Goal: Information Seeking & Learning: Find specific fact

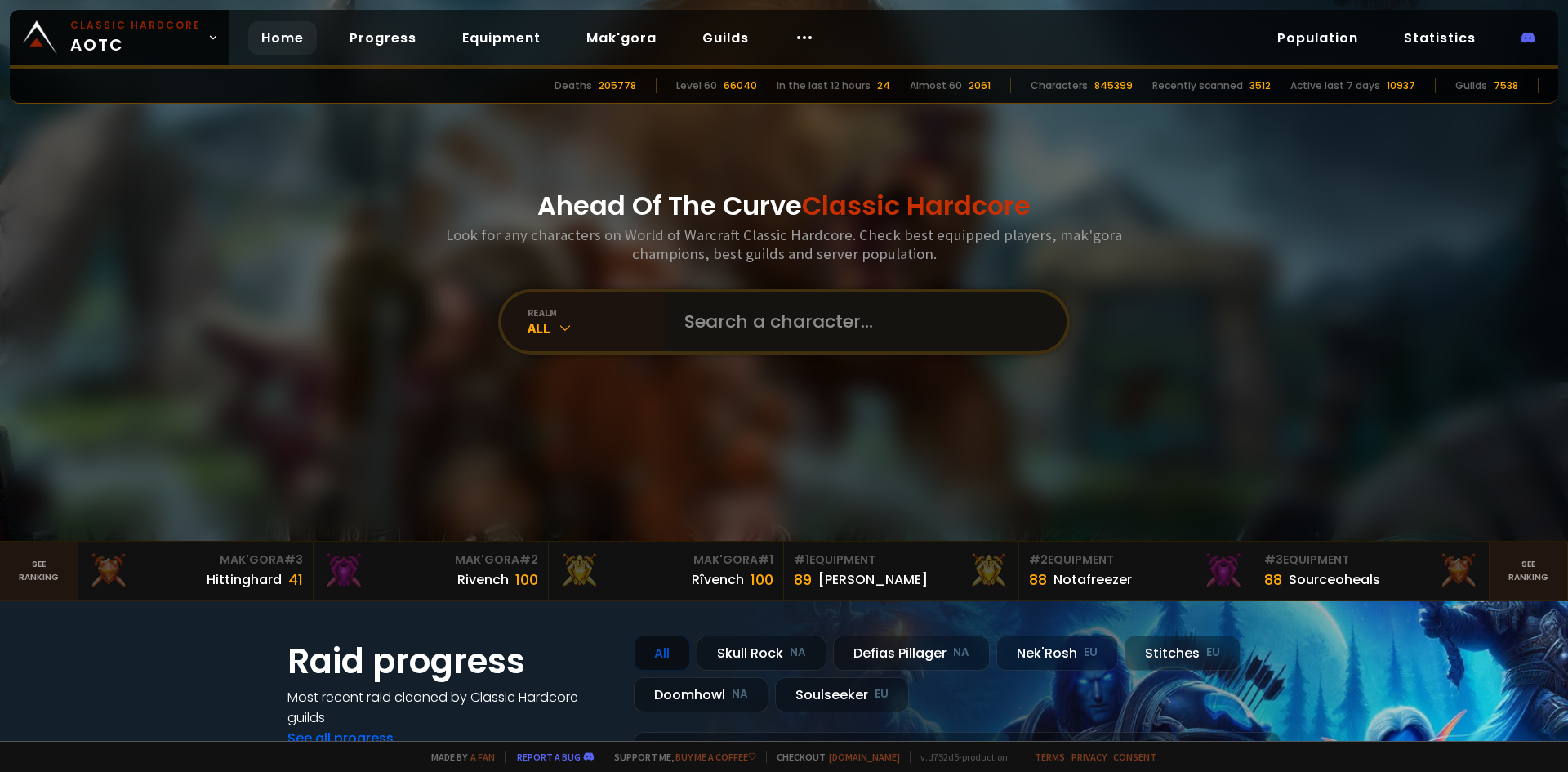
click at [712, 323] on input "text" at bounding box center [861, 321] width 372 height 59
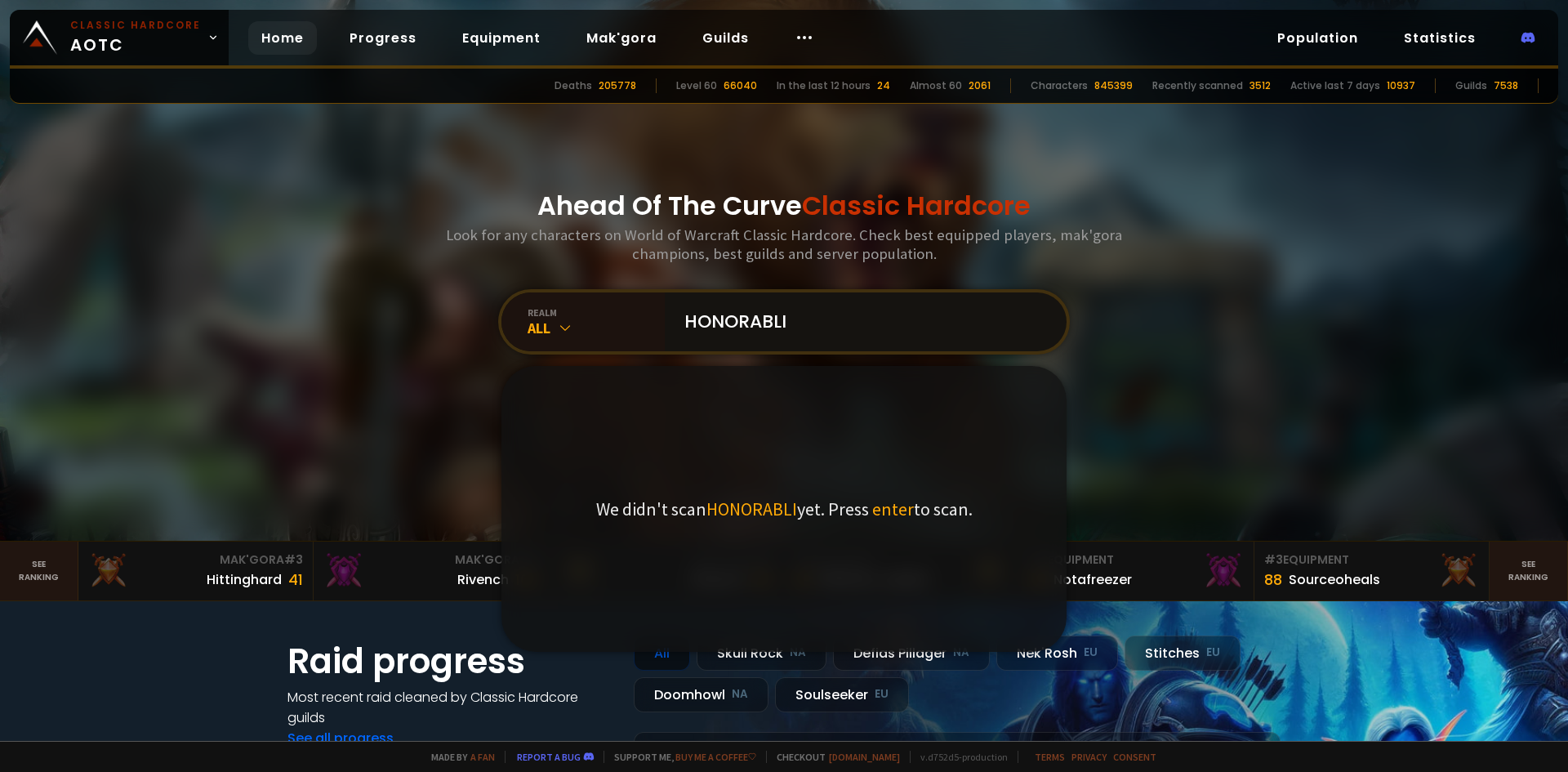
type input "HONORABLII"
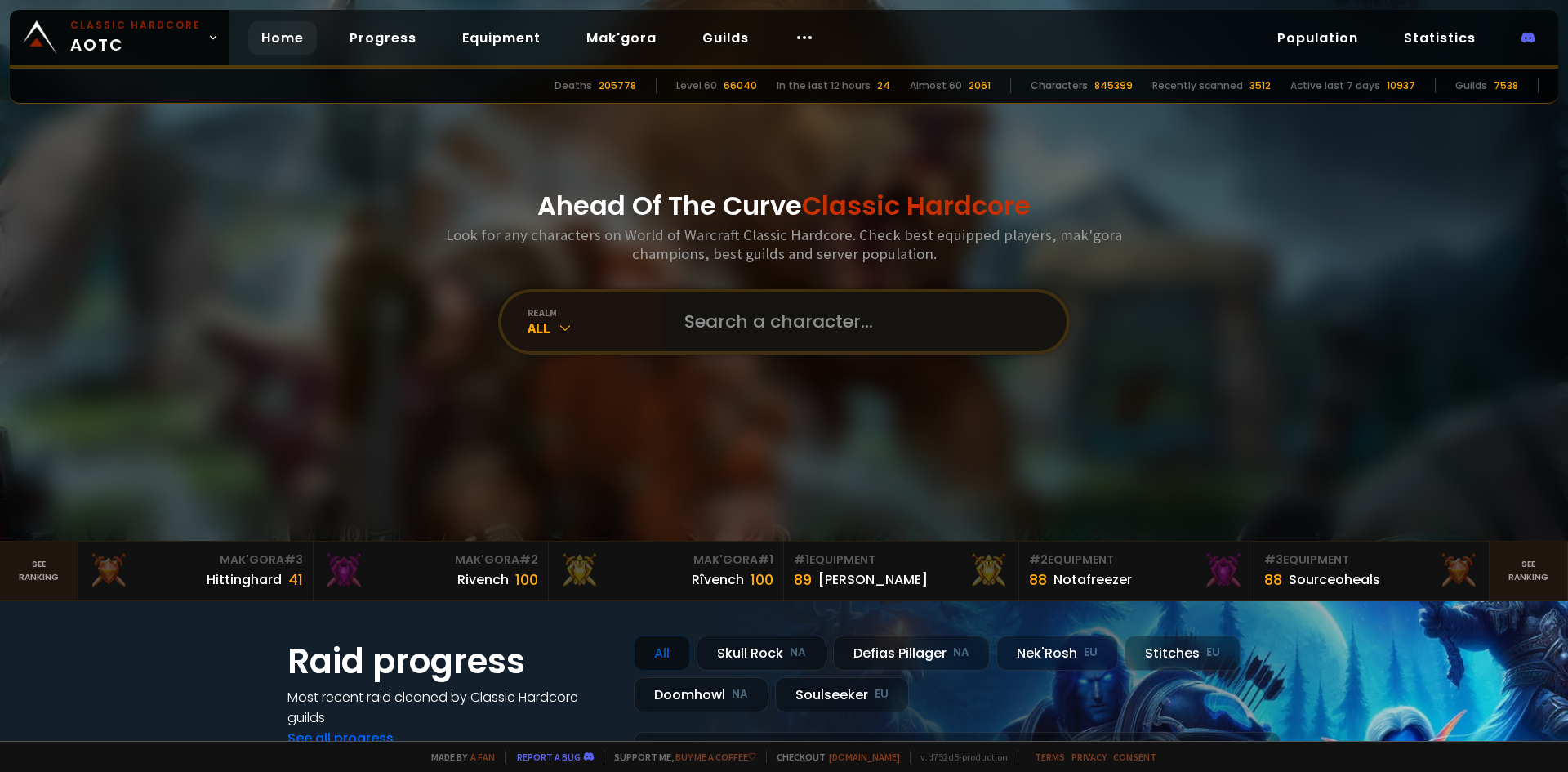
click at [767, 328] on input "text" at bounding box center [861, 321] width 372 height 59
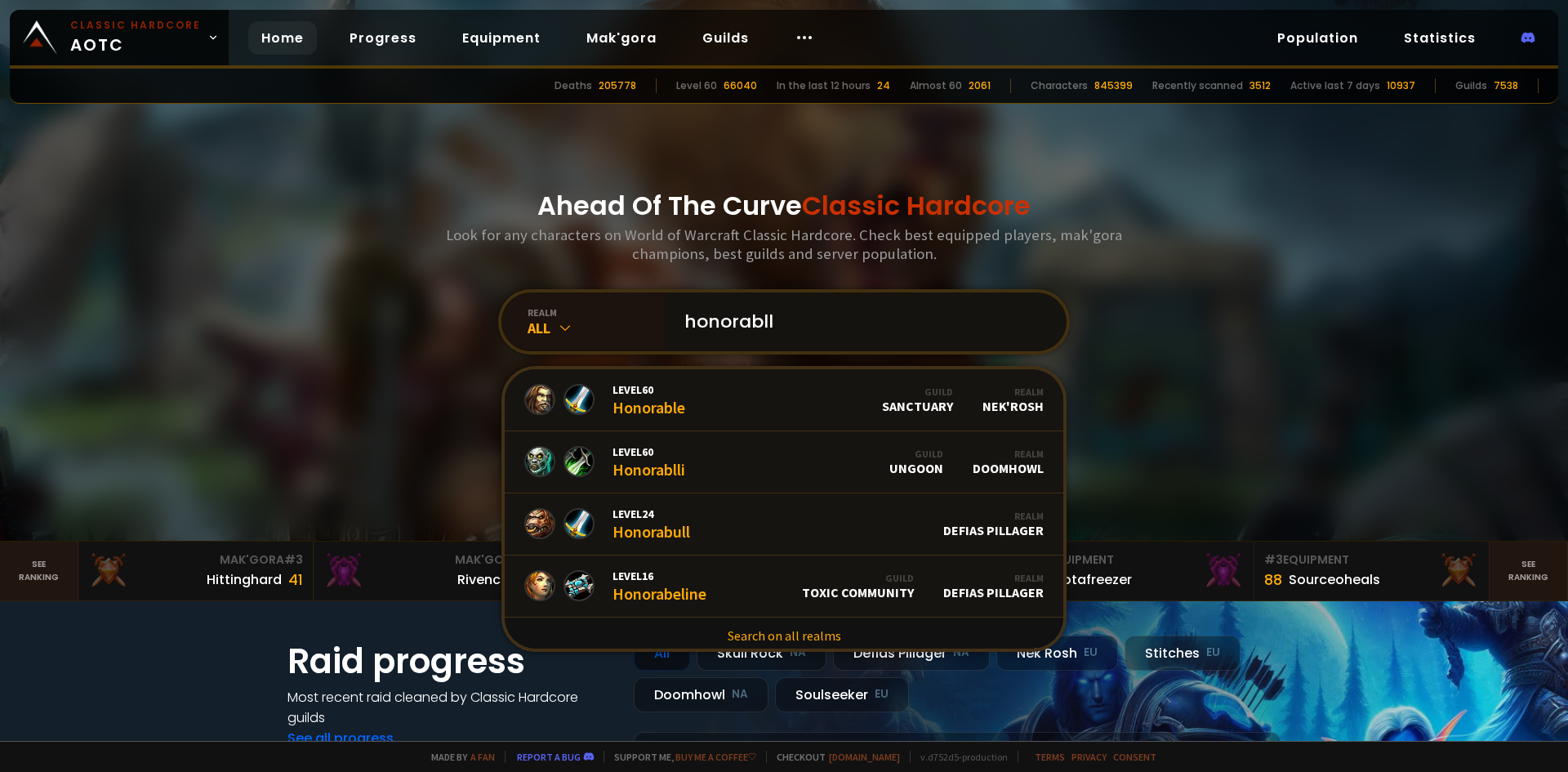
type input "honorablli"
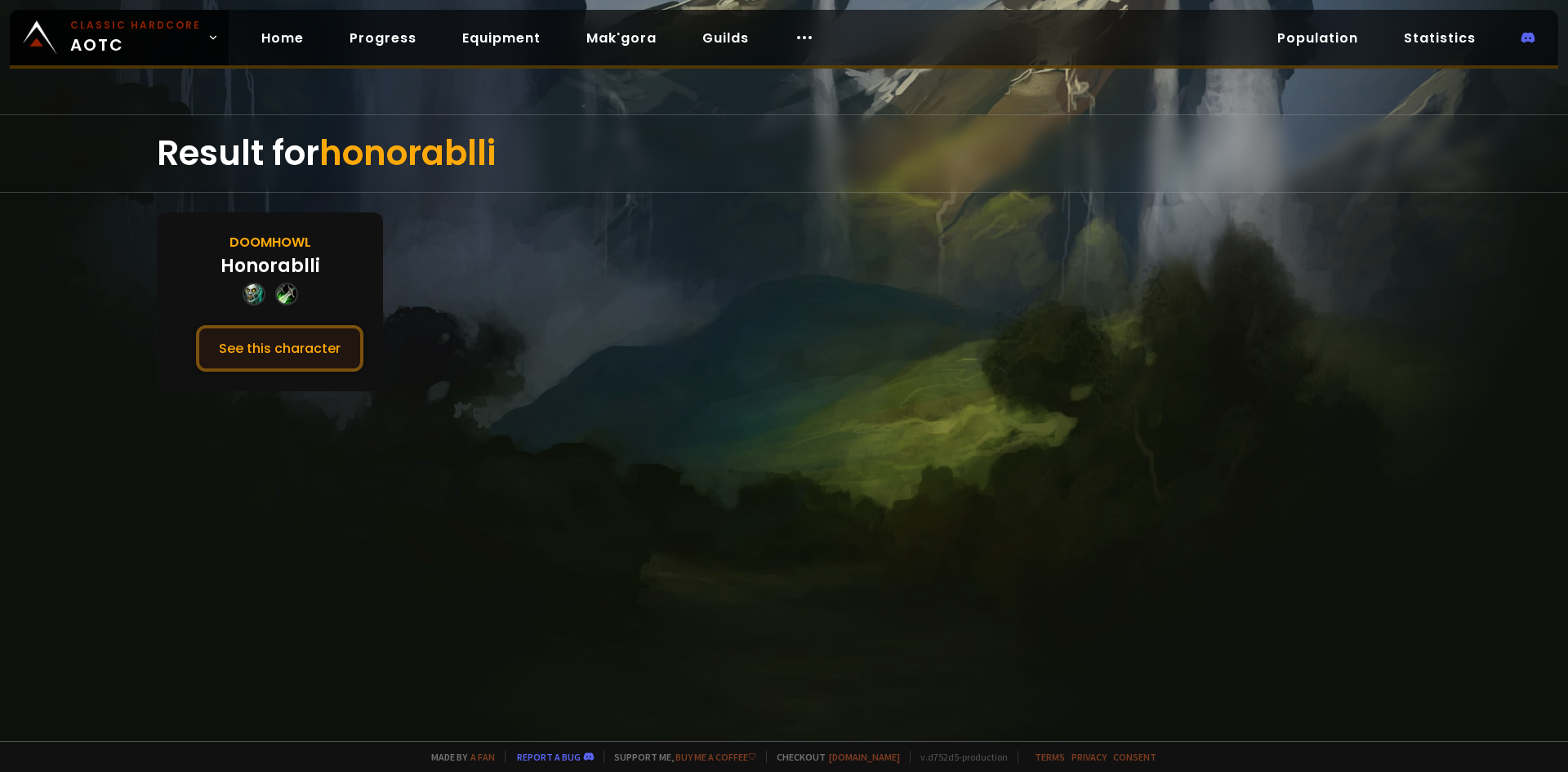
click at [316, 359] on button "See this character" at bounding box center [280, 348] width 167 height 47
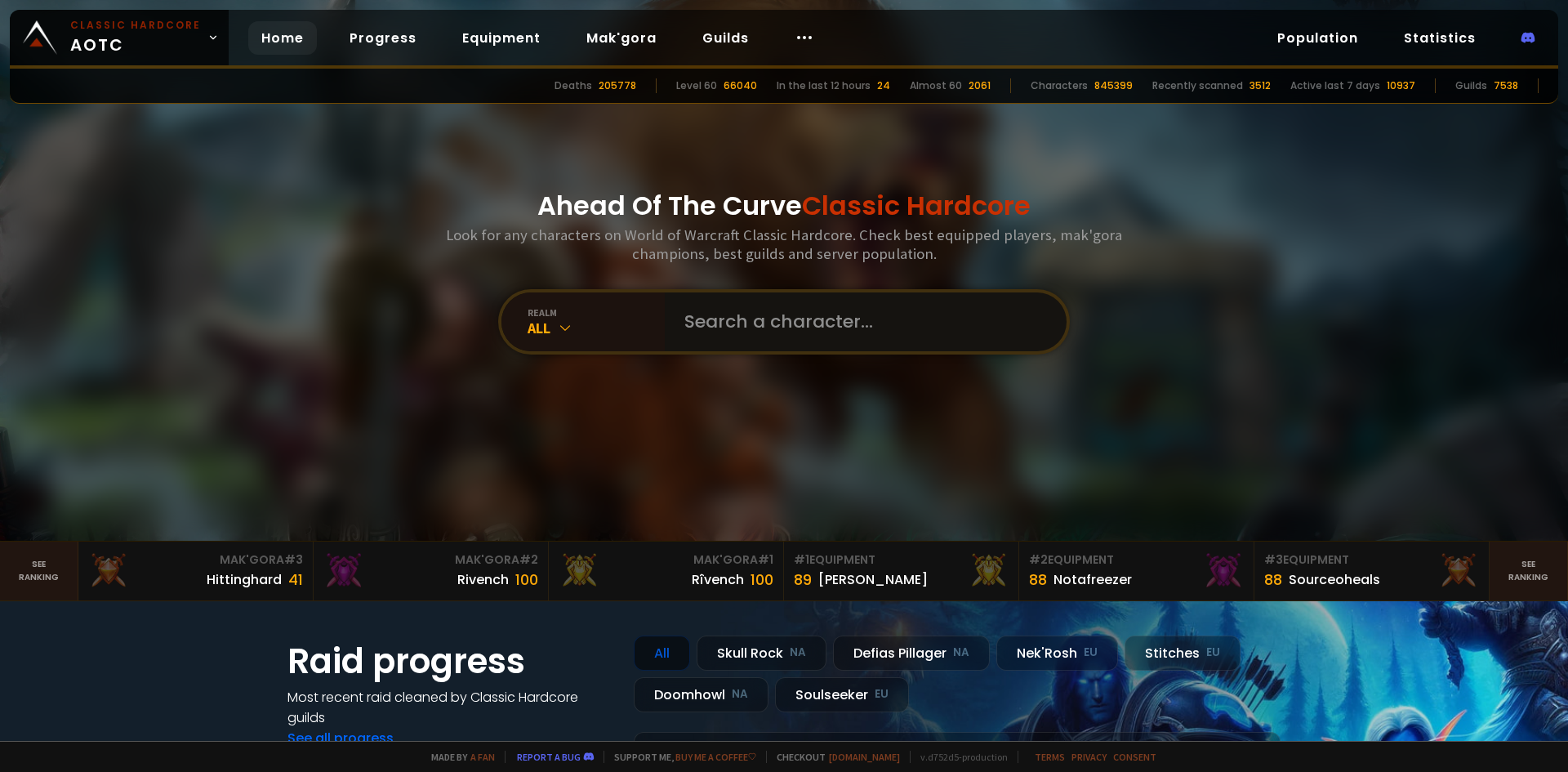
click at [717, 314] on input "text" at bounding box center [861, 321] width 372 height 59
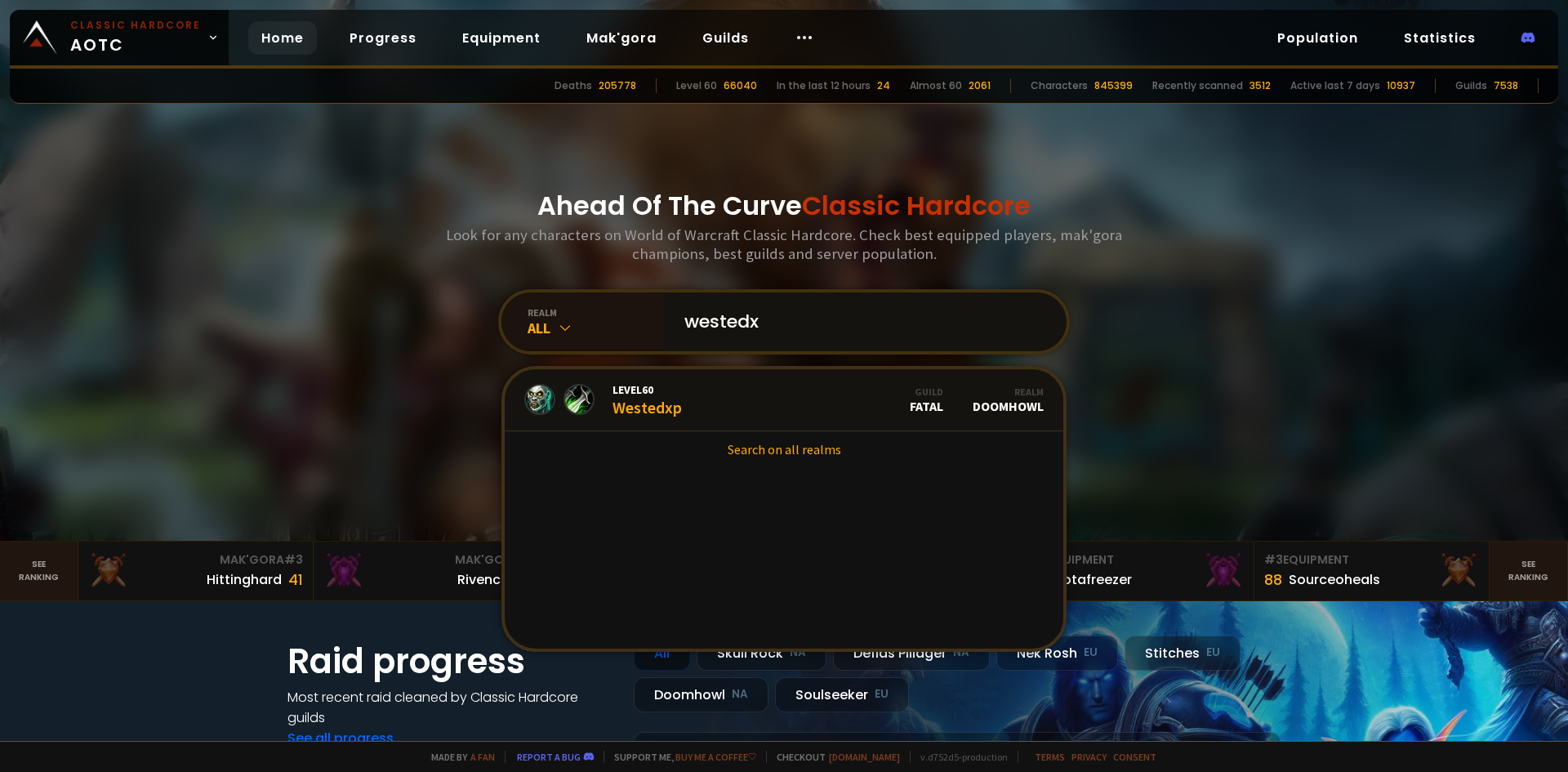
type input "westedxp"
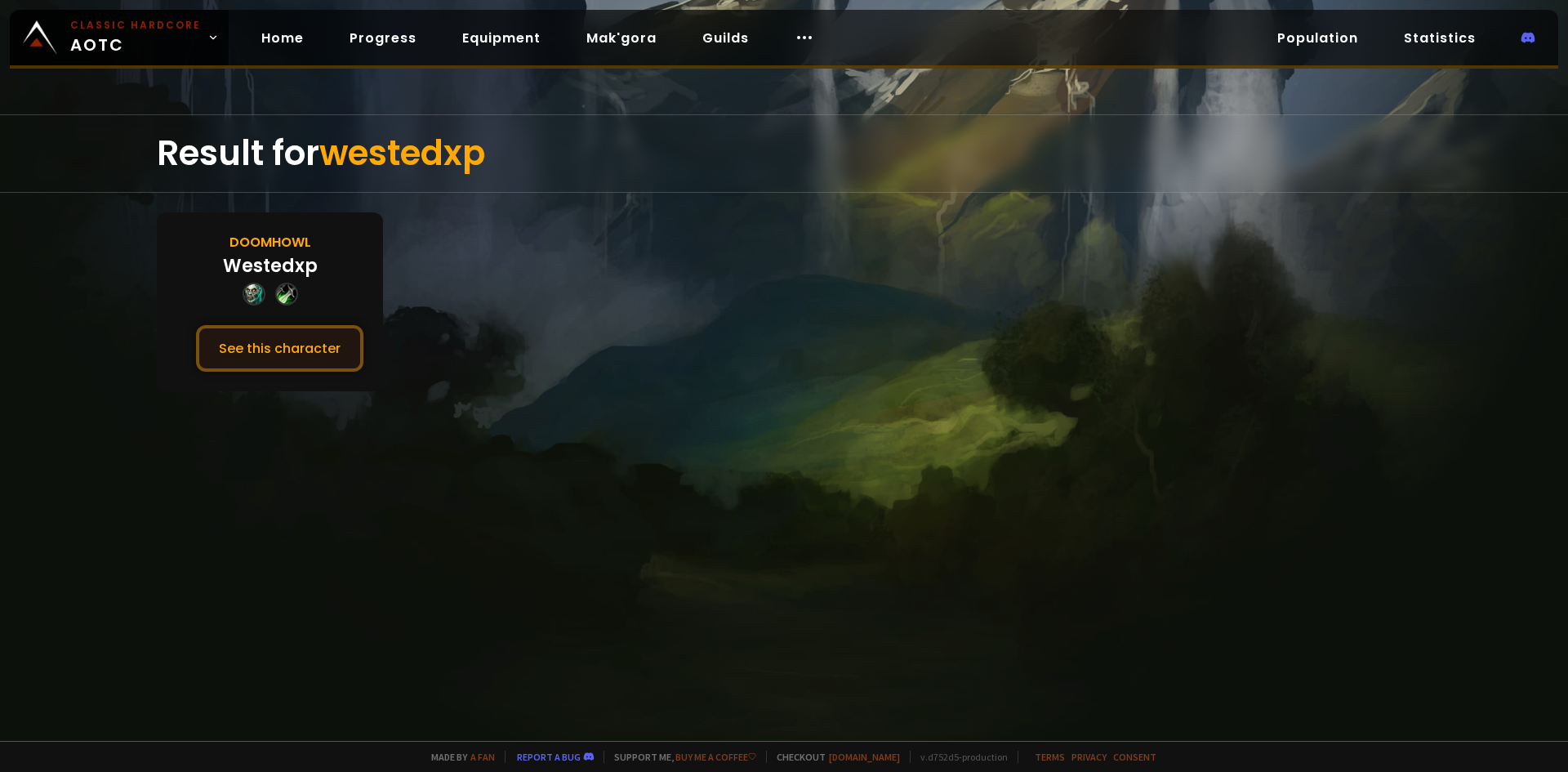
click at [295, 343] on button "See this character" at bounding box center [280, 348] width 167 height 47
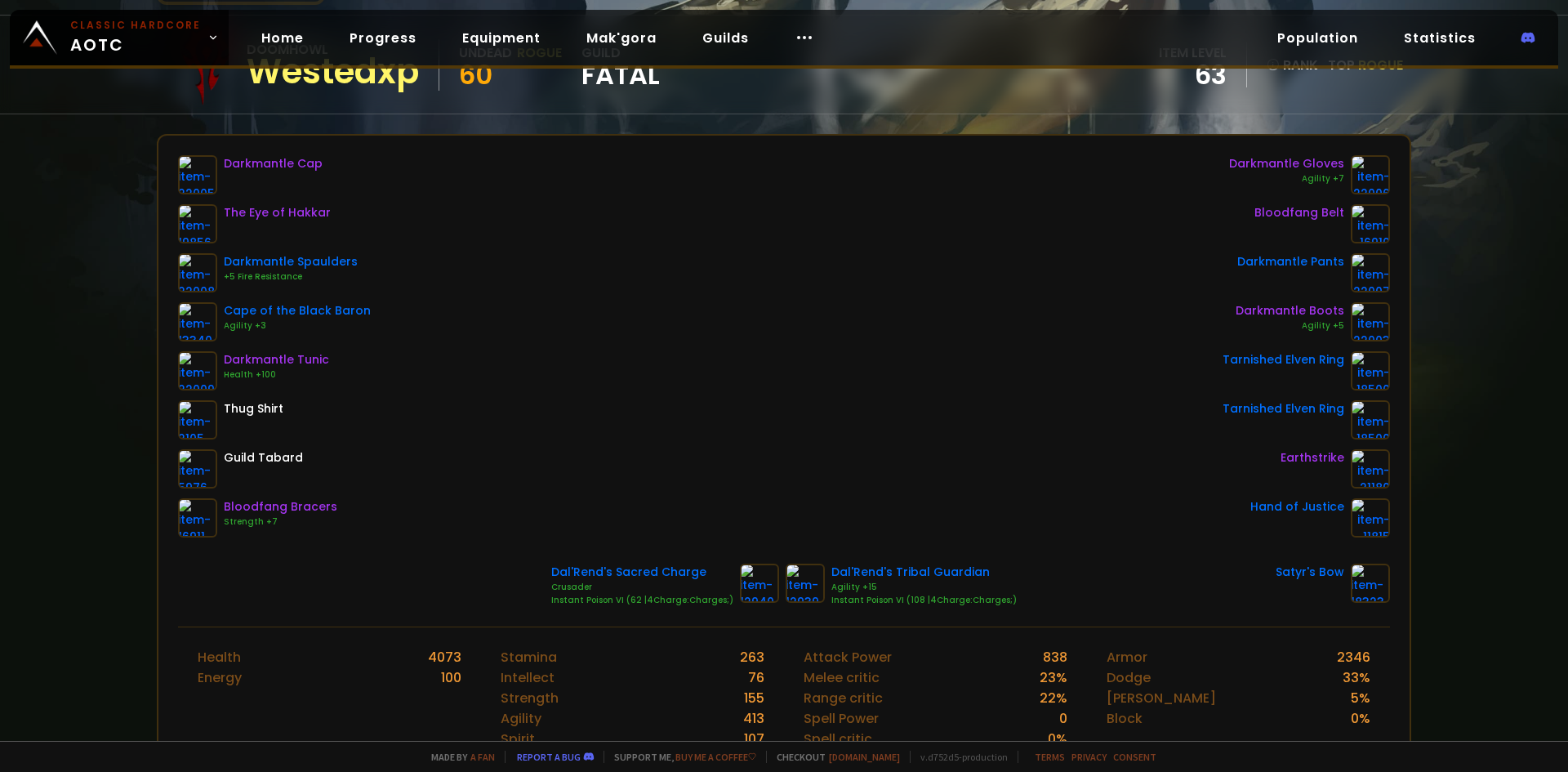
scroll to position [163, 0]
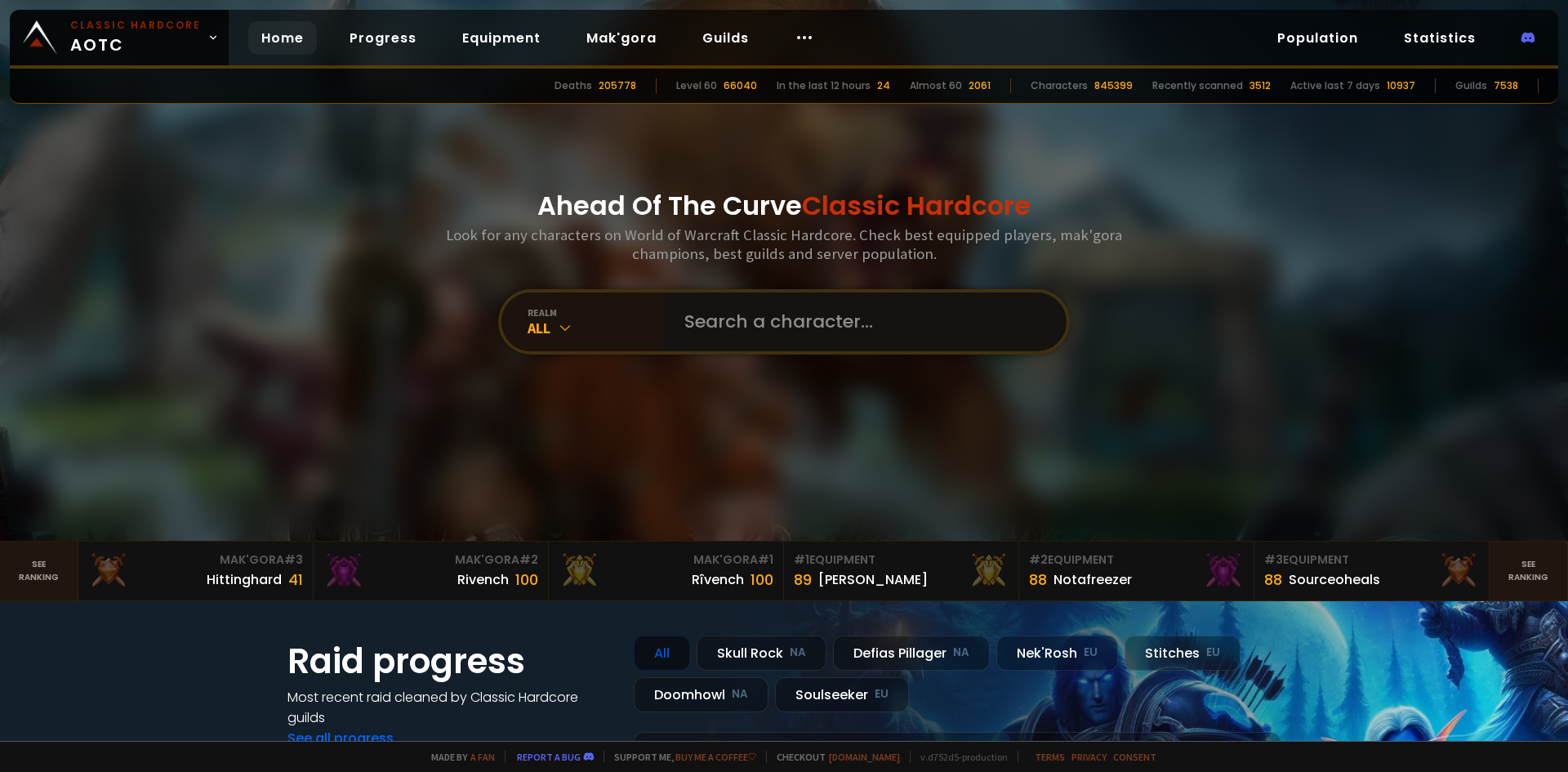
click at [775, 328] on input "text" at bounding box center [861, 321] width 372 height 59
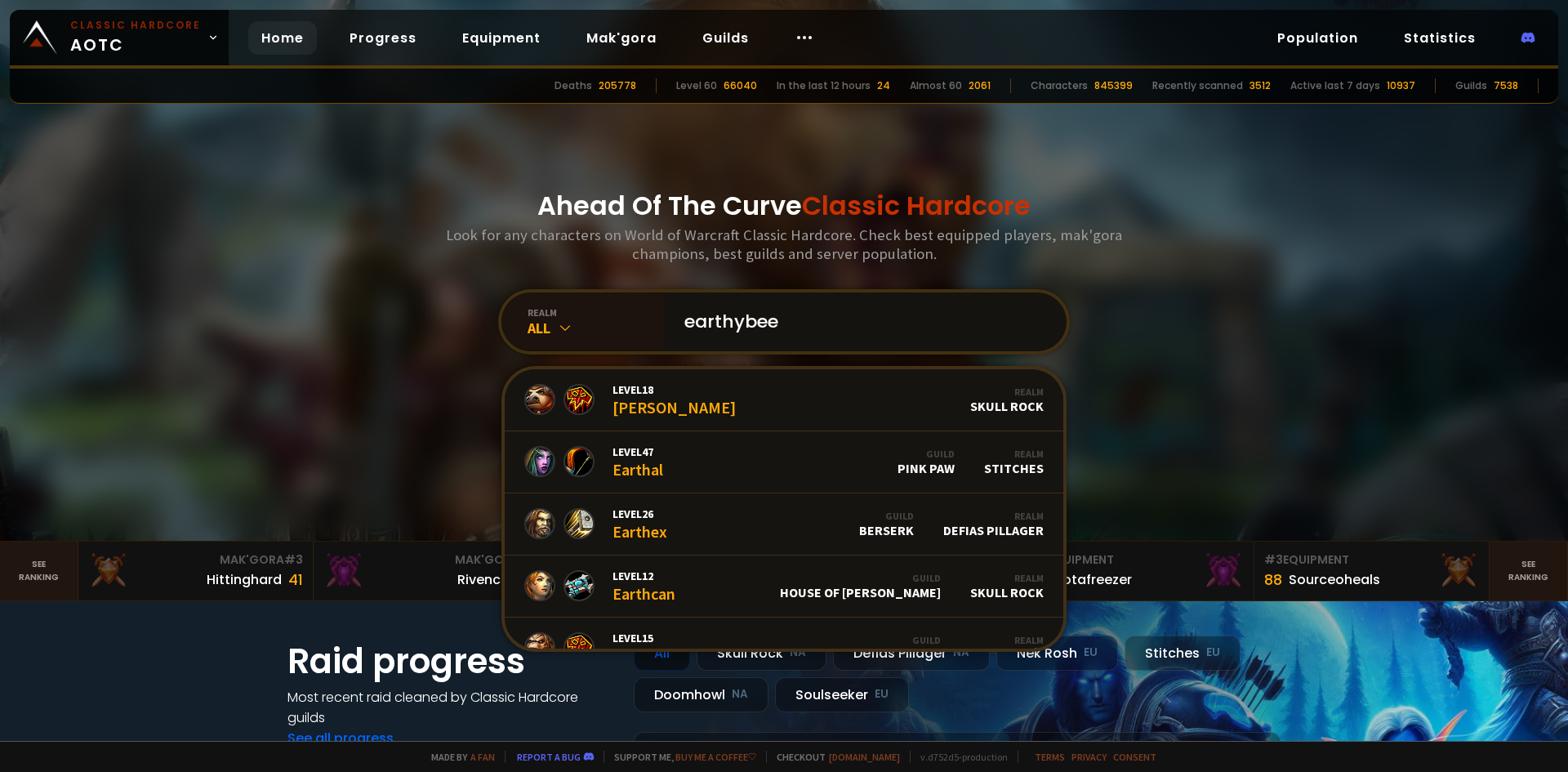
type input "earthybeef"
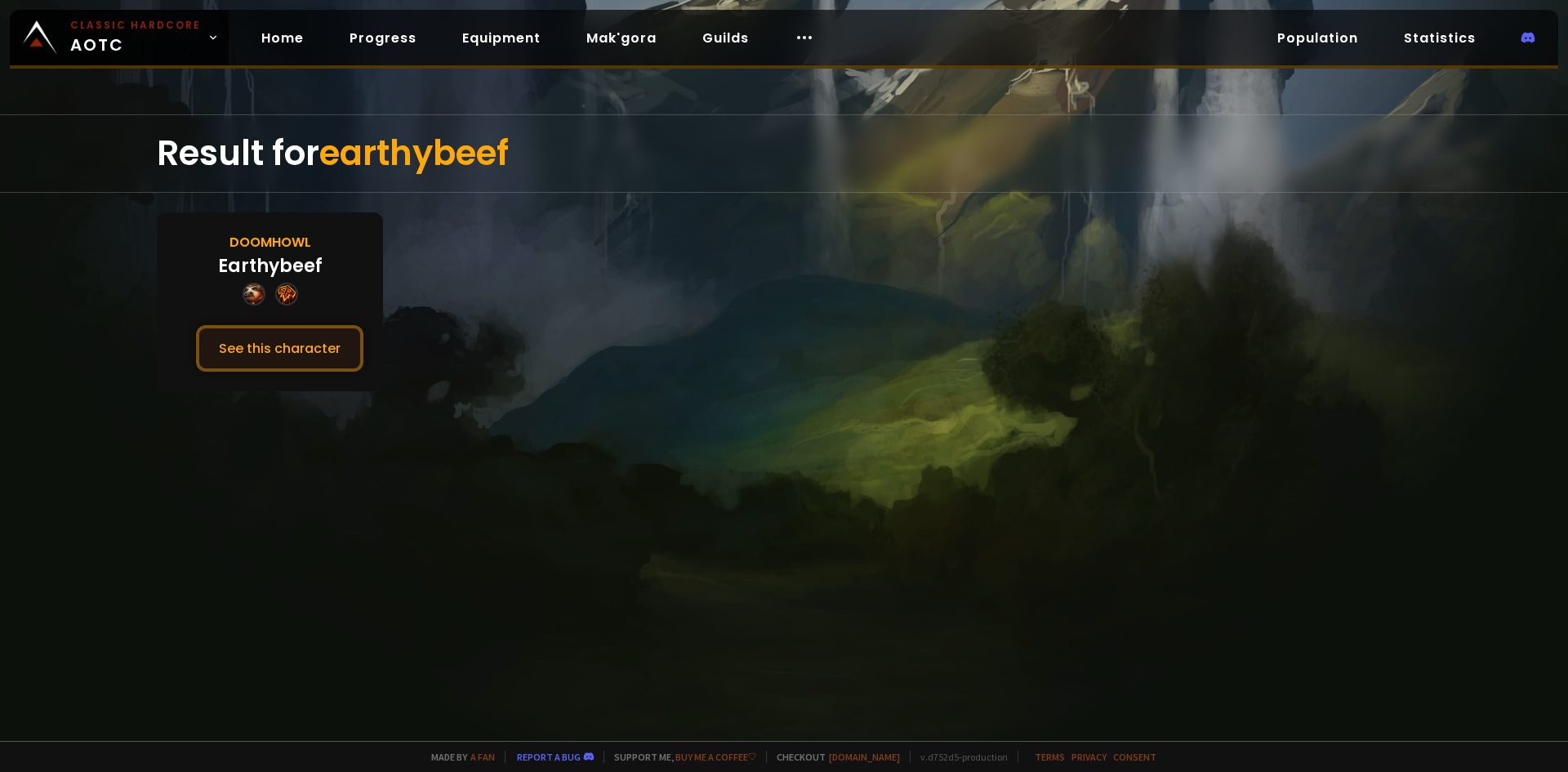
click at [241, 329] on button "See this character" at bounding box center [280, 348] width 167 height 47
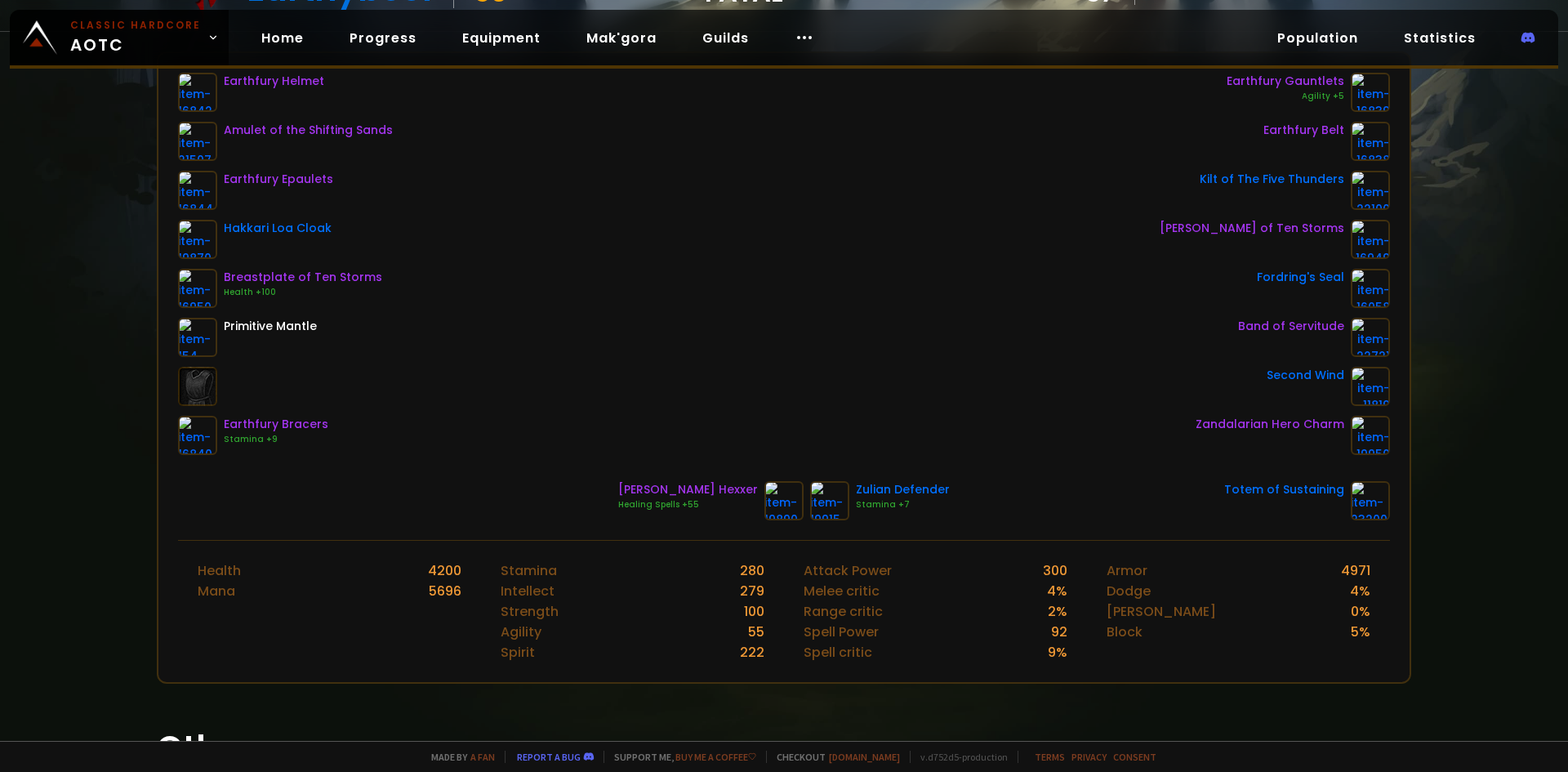
scroll to position [245, 0]
